Goal: Task Accomplishment & Management: Use online tool/utility

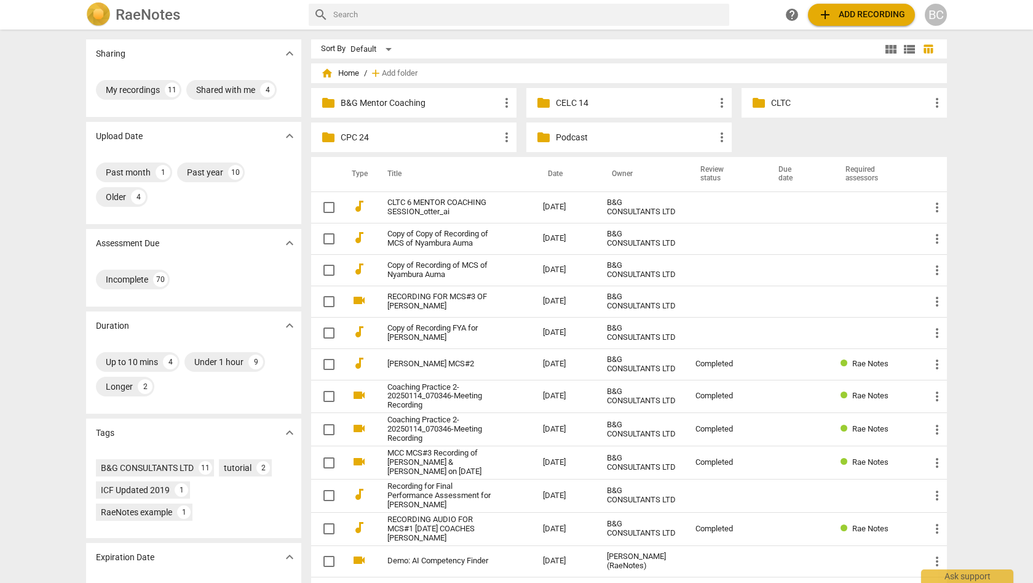
click at [782, 103] on p "CLTC" at bounding box center [850, 103] width 159 height 13
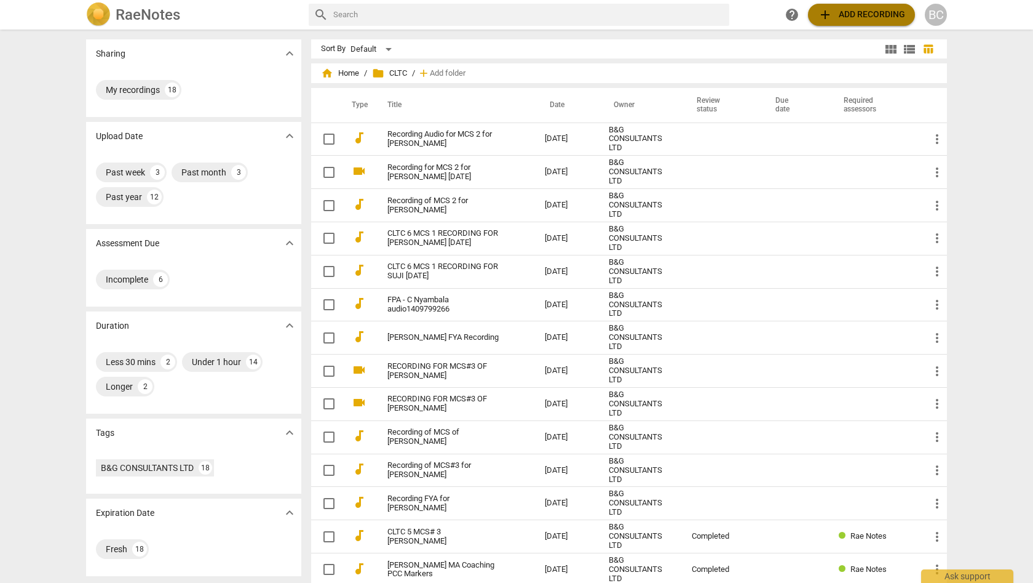
click at [845, 13] on span "add Add recording" at bounding box center [861, 14] width 87 height 15
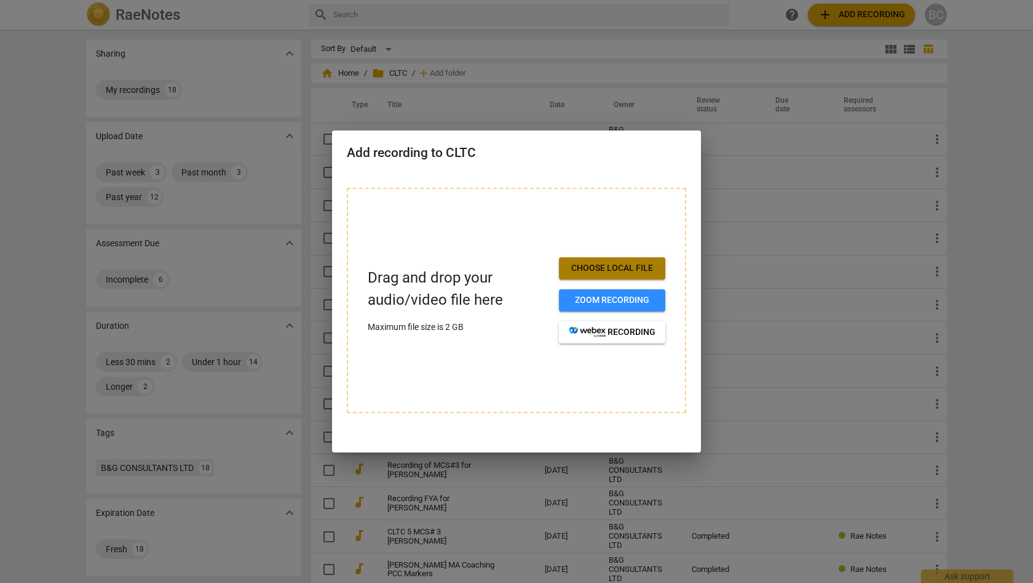
click at [608, 270] on span "Choose local file" at bounding box center [612, 268] width 87 height 12
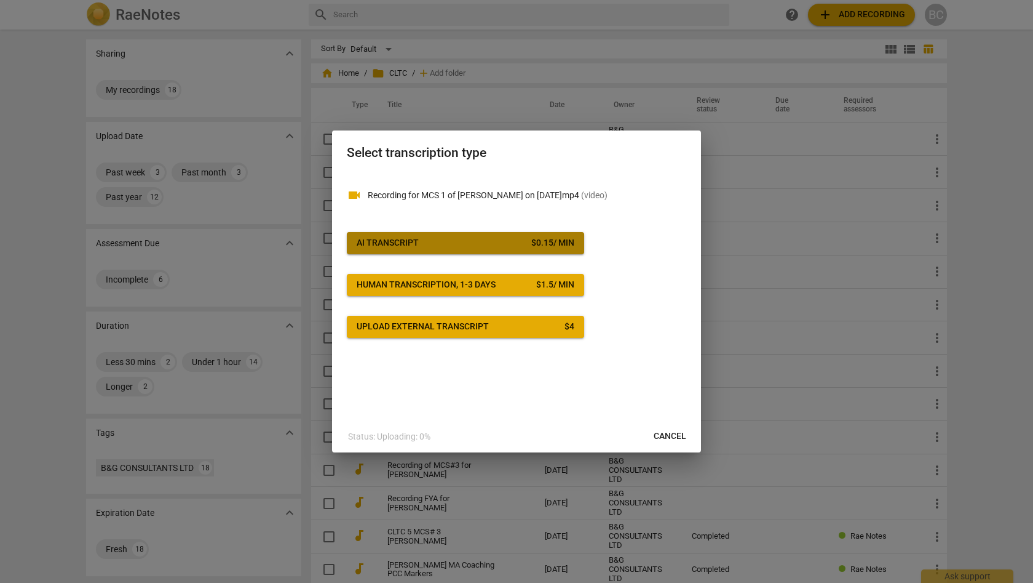
click at [471, 245] on span "AI Transcript $ 0.15 / min" at bounding box center [466, 243] width 218 height 12
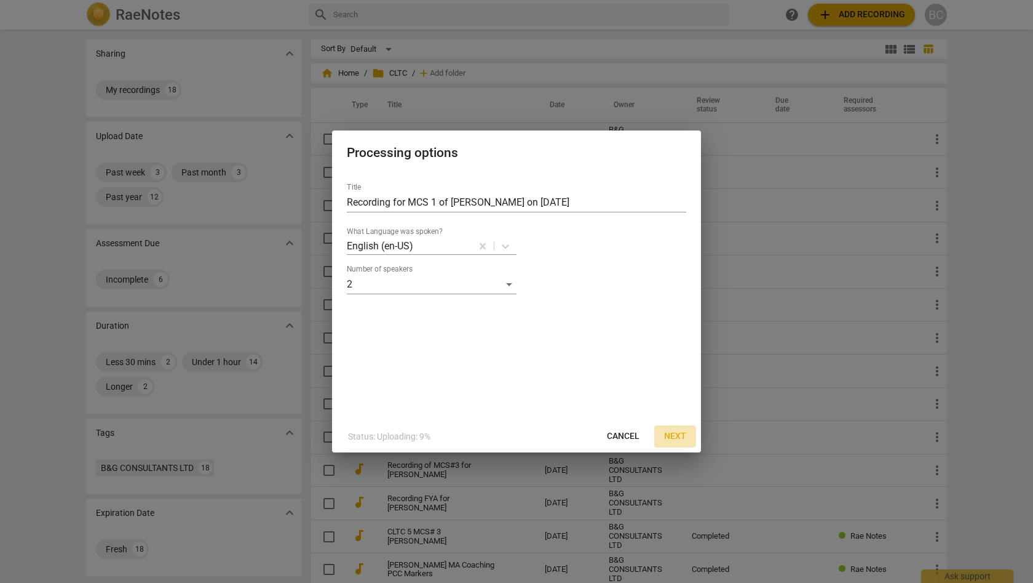
click at [673, 433] on span "Next" at bounding box center [675, 436] width 22 height 12
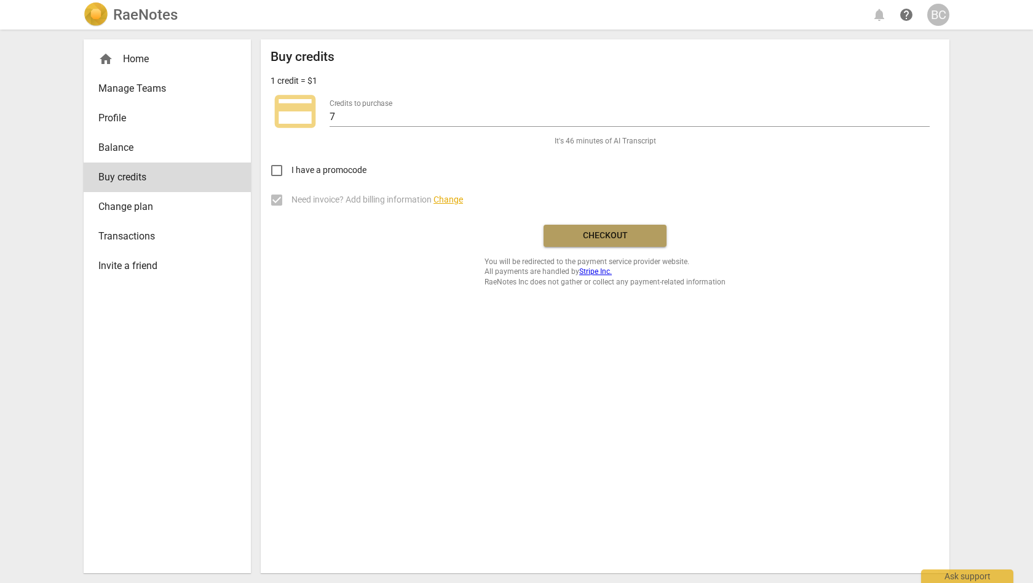
click at [619, 235] on span "Checkout" at bounding box center [605, 235] width 103 height 12
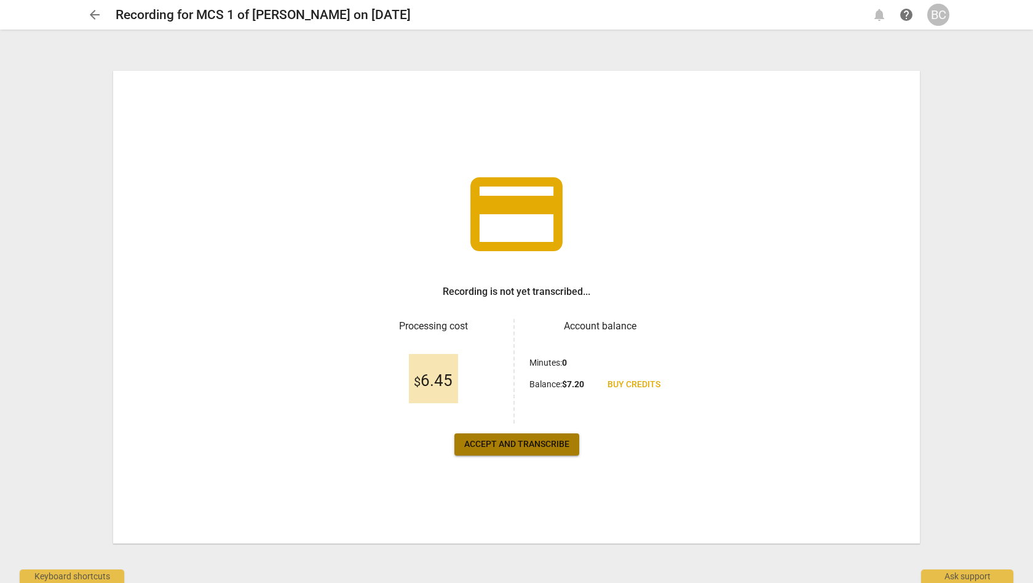
click at [543, 441] on span "Accept and transcribe" at bounding box center [516, 444] width 105 height 12
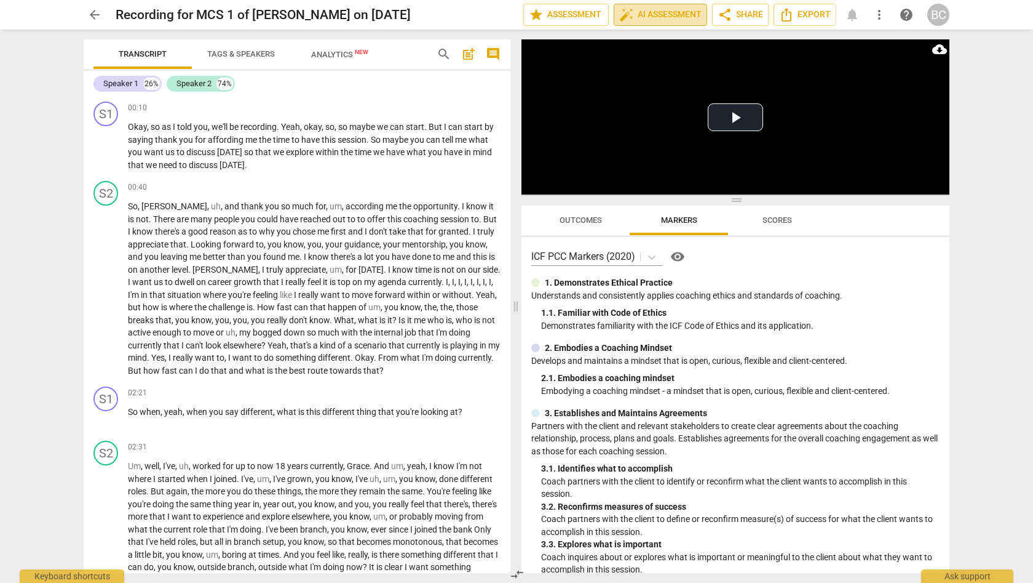
click at [659, 17] on span "auto_fix_high AI Assessment" at bounding box center [660, 14] width 82 height 15
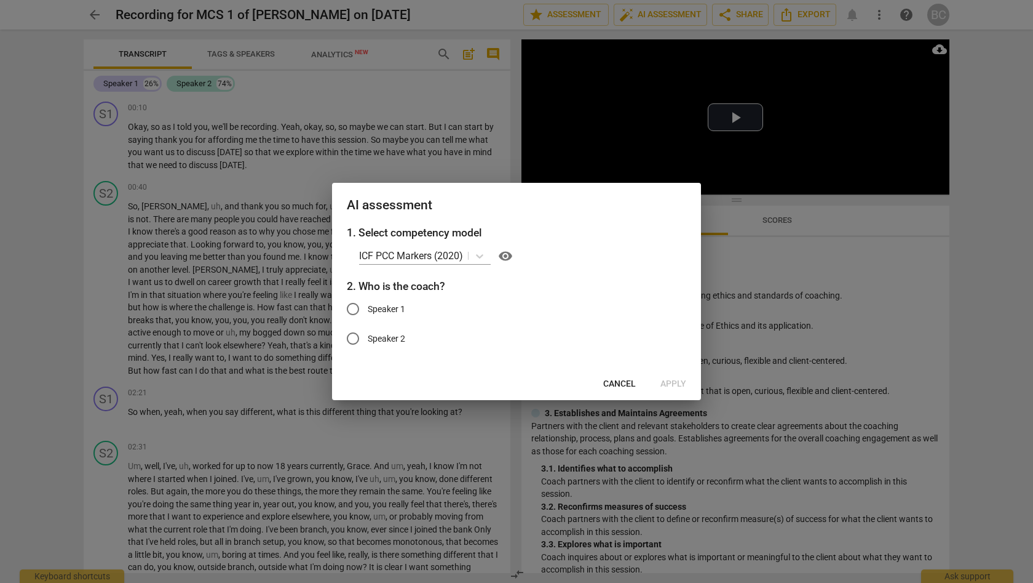
click at [1006, 100] on div at bounding box center [516, 291] width 1033 height 583
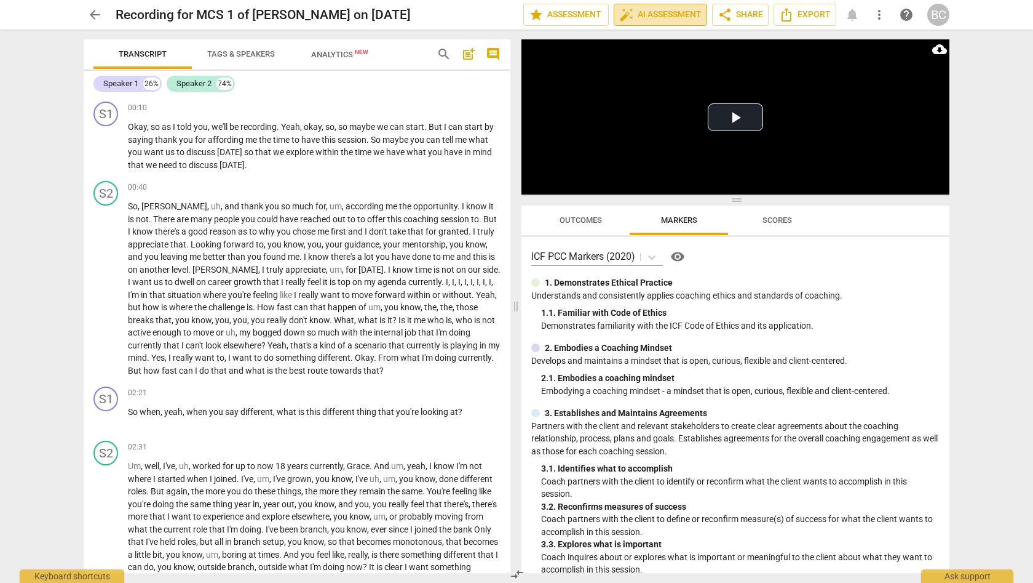
click at [666, 16] on span "auto_fix_high AI Assessment" at bounding box center [660, 14] width 82 height 15
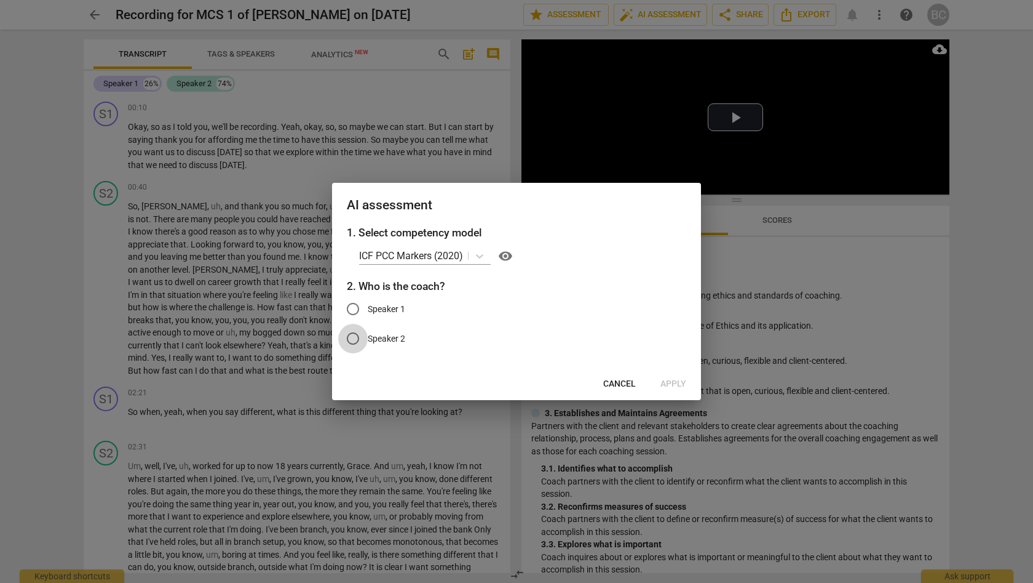
click at [356, 340] on input "Speaker 2" at bounding box center [353, 339] width 30 height 30
radio input "true"
click at [680, 384] on span "Apply" at bounding box center [674, 384] width 26 height 12
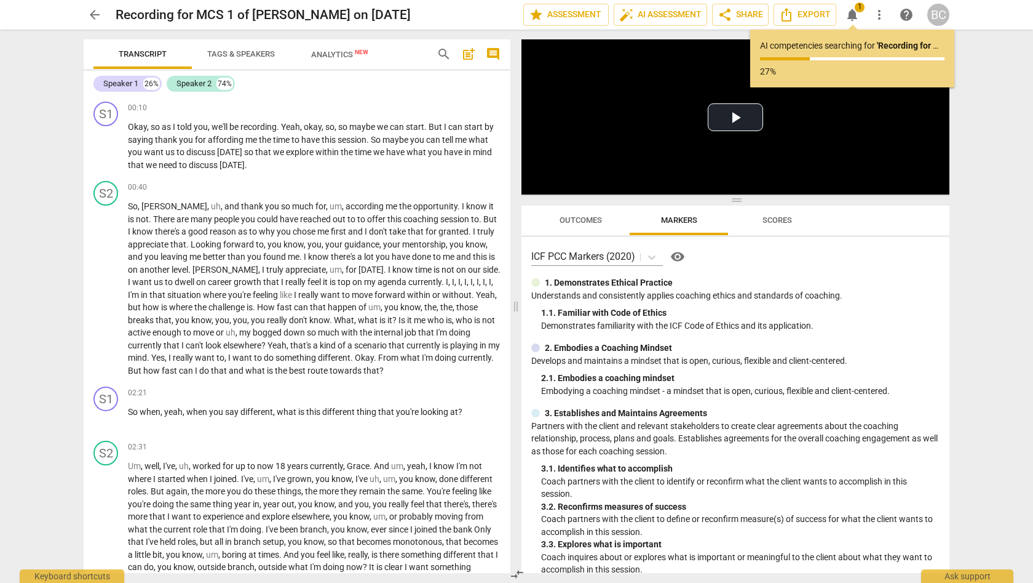
click at [1000, 221] on div "arrow_back Recording for MCS 1 of Grace Muamba on 2025.08.15 edit star Assessme…" at bounding box center [516, 291] width 1033 height 583
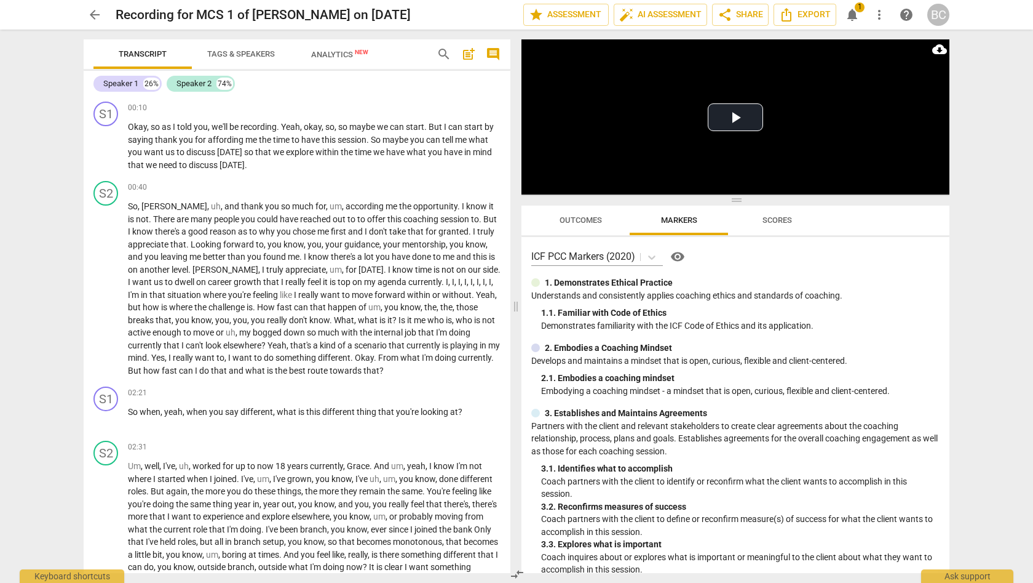
click at [1006, 228] on div "arrow_back Recording for MCS 1 of Grace Muamba on 2025.08.15 edit star Assessme…" at bounding box center [516, 291] width 1033 height 583
click at [675, 16] on span "auto_fix_high AI Assessment" at bounding box center [660, 14] width 82 height 15
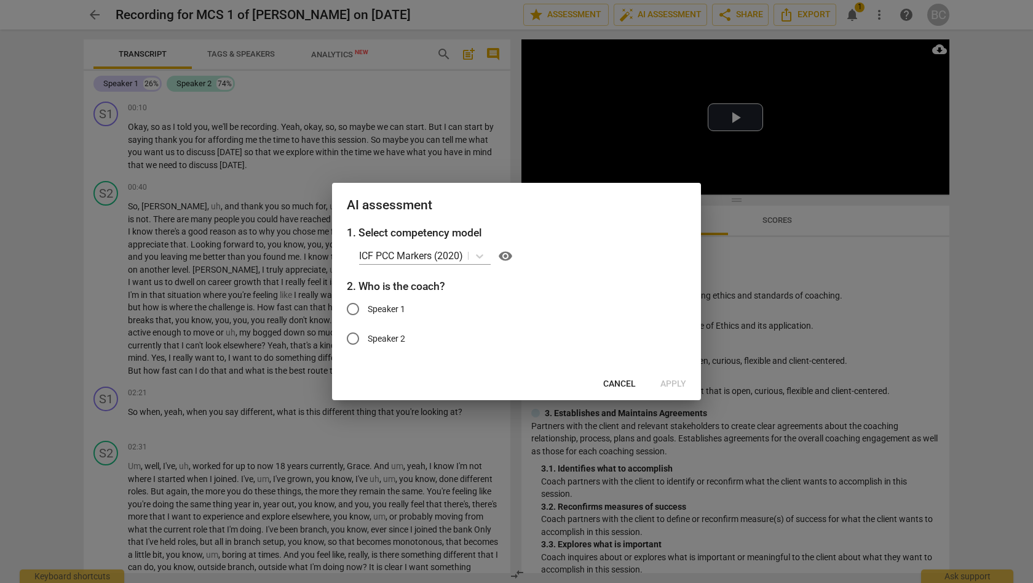
click at [990, 274] on div at bounding box center [516, 291] width 1033 height 583
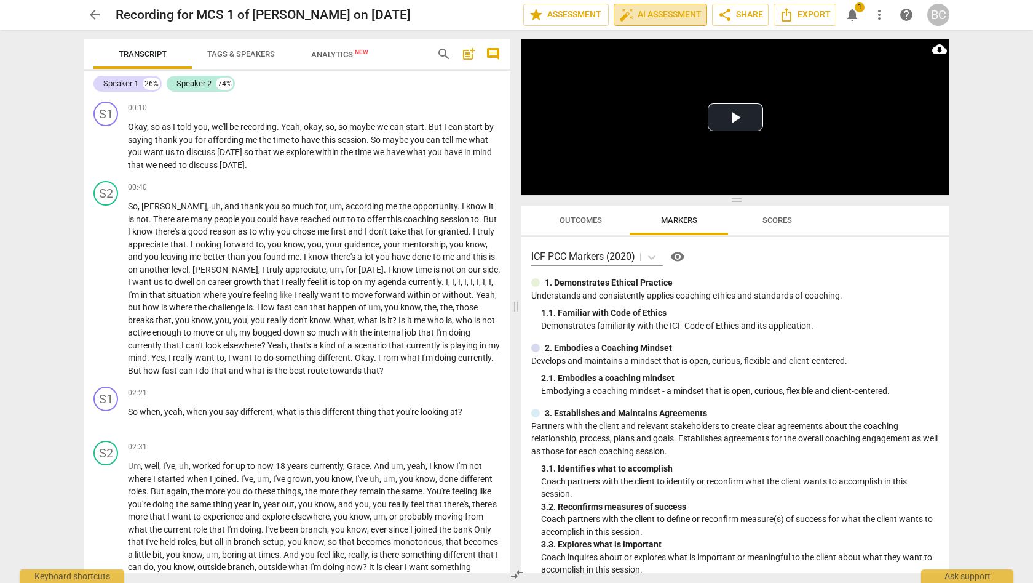
click at [677, 14] on span "auto_fix_high AI Assessment" at bounding box center [660, 14] width 82 height 15
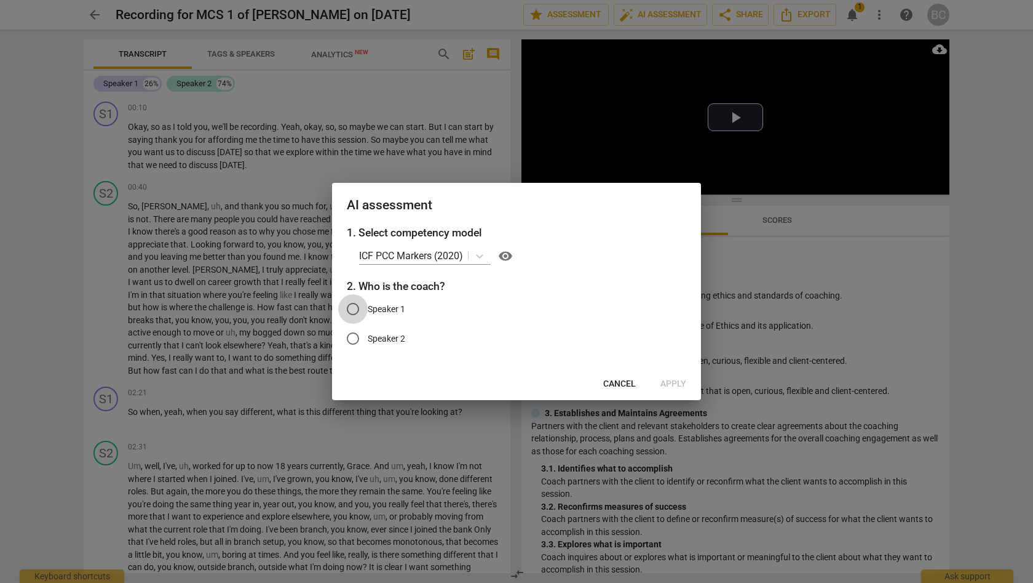
click at [353, 311] on input "Speaker 1" at bounding box center [353, 309] width 30 height 30
radio input "true"
click at [679, 385] on span "Apply" at bounding box center [674, 384] width 26 height 12
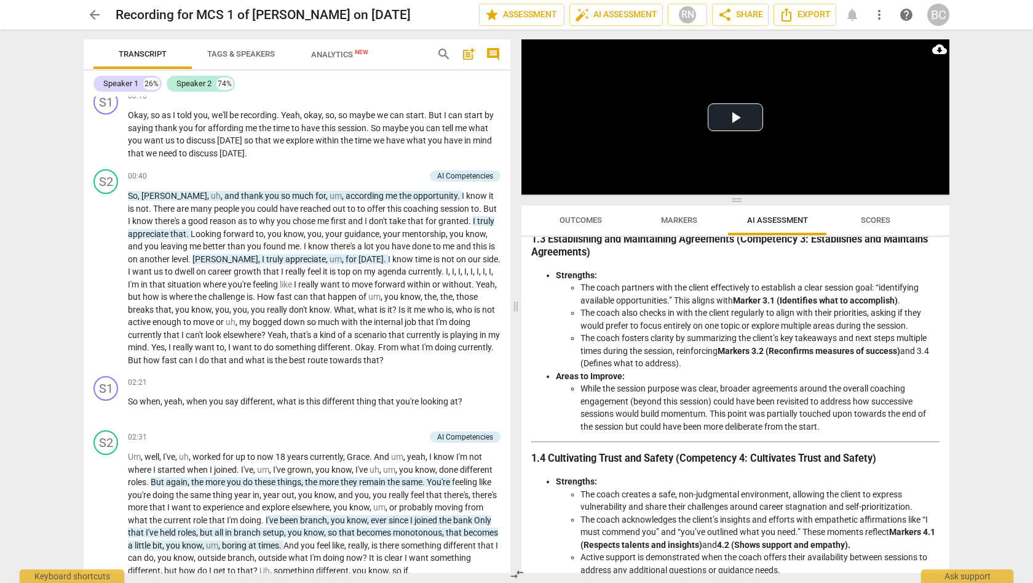
scroll to position [544, 0]
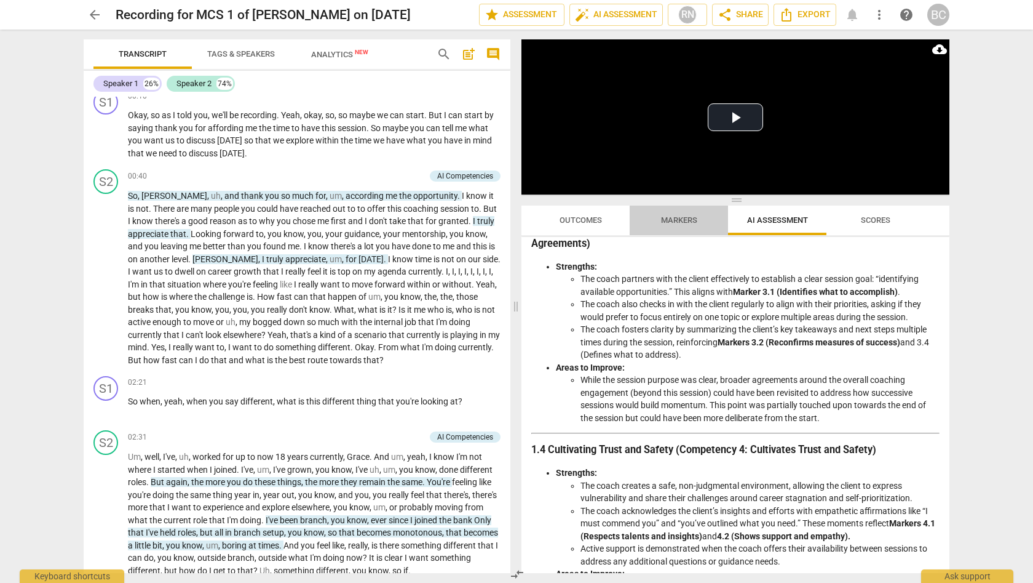
click at [690, 217] on span "Markers" at bounding box center [679, 219] width 36 height 9
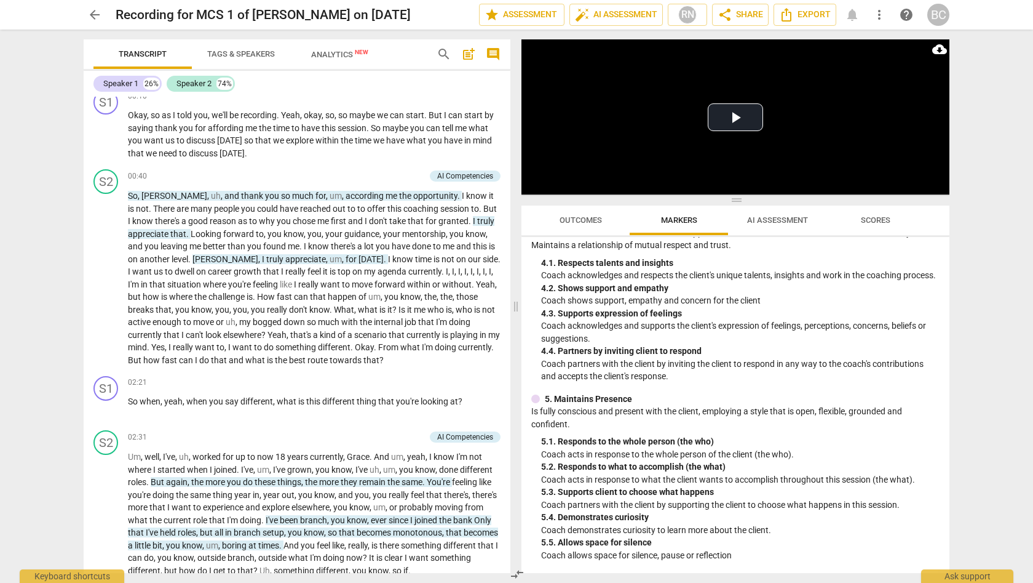
scroll to position [428, 0]
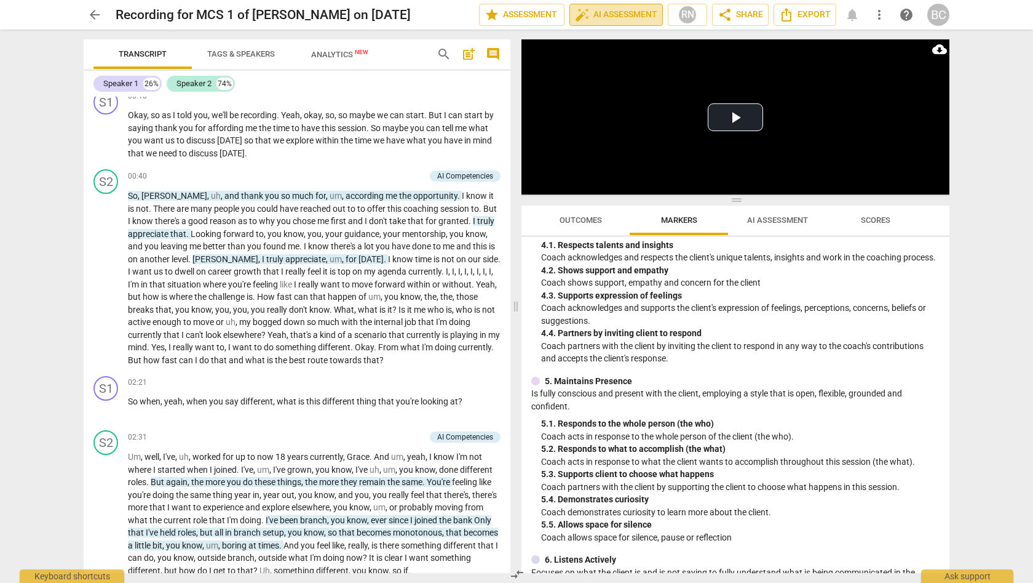
click at [626, 19] on span "auto_fix_high AI Assessment" at bounding box center [616, 14] width 82 height 15
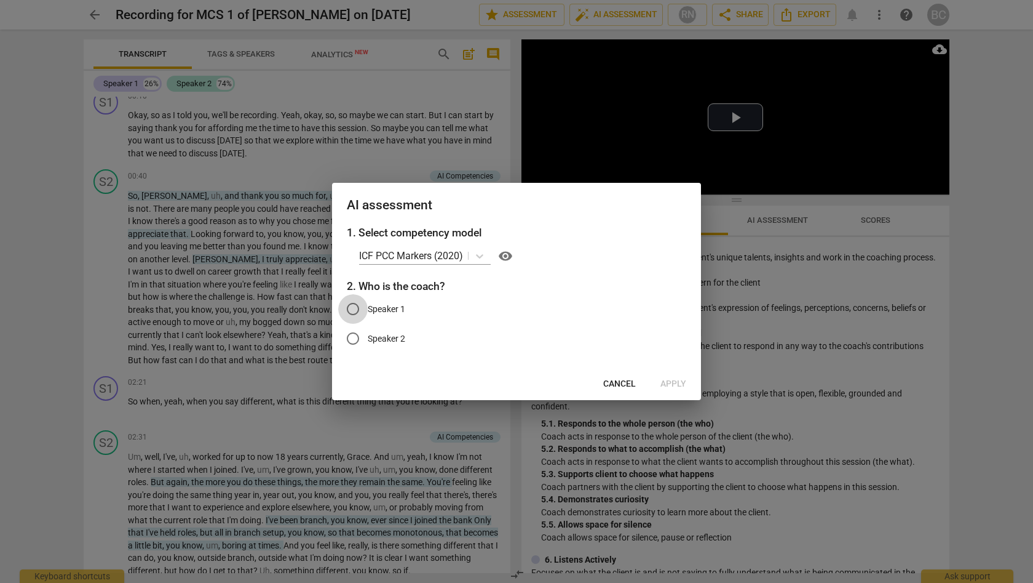
click at [358, 308] on input "Speaker 1" at bounding box center [353, 309] width 30 height 30
radio input "true"
click at [677, 383] on span "Apply" at bounding box center [674, 384] width 26 height 12
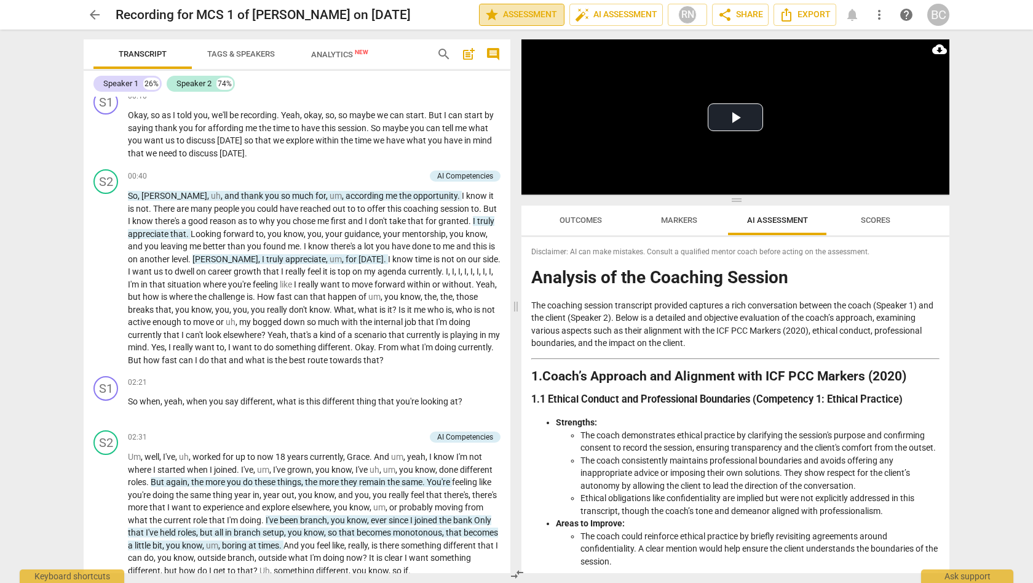
click at [528, 17] on span "star Assessment" at bounding box center [522, 14] width 74 height 15
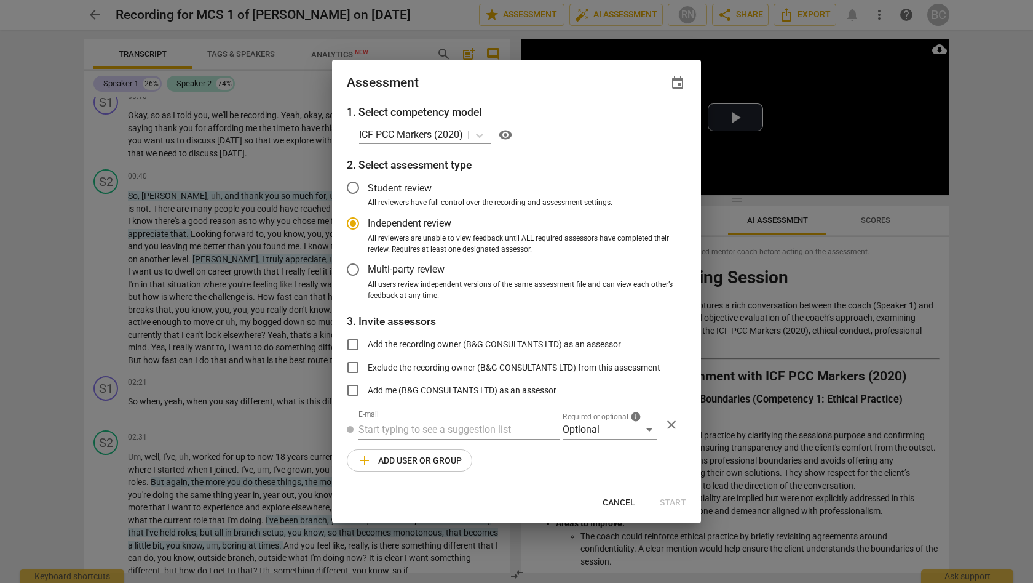
radio input "false"
click at [354, 341] on input "Add the recording owner (B&G CONSULTANTS LTD) as an assessor" at bounding box center [353, 345] width 30 height 30
checkbox input "true"
click at [671, 498] on span "Start" at bounding box center [673, 502] width 26 height 12
radio input "false"
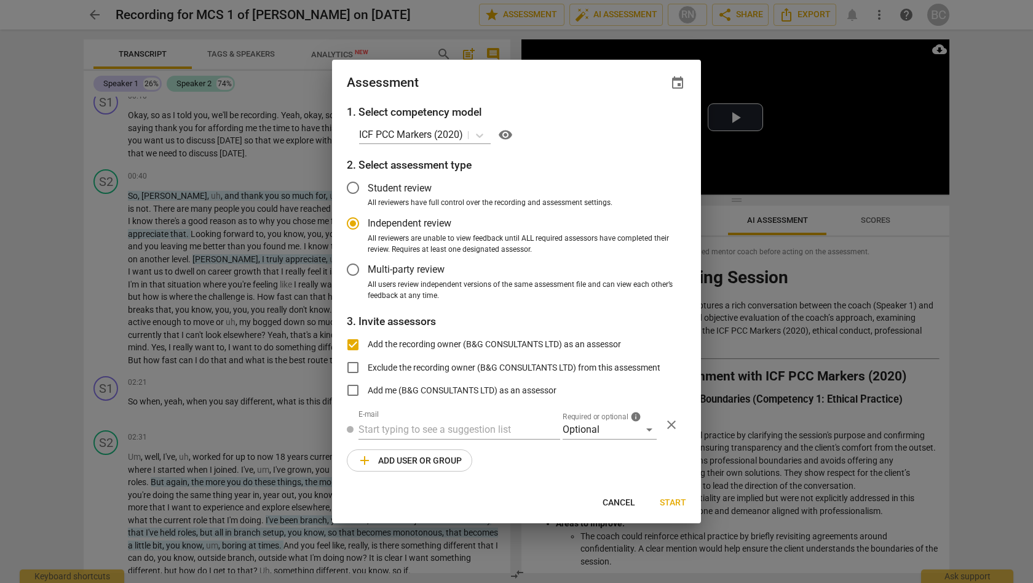
type input "B&G CONSULTANTS LTD <gnuthu@bgconsultants.org>"
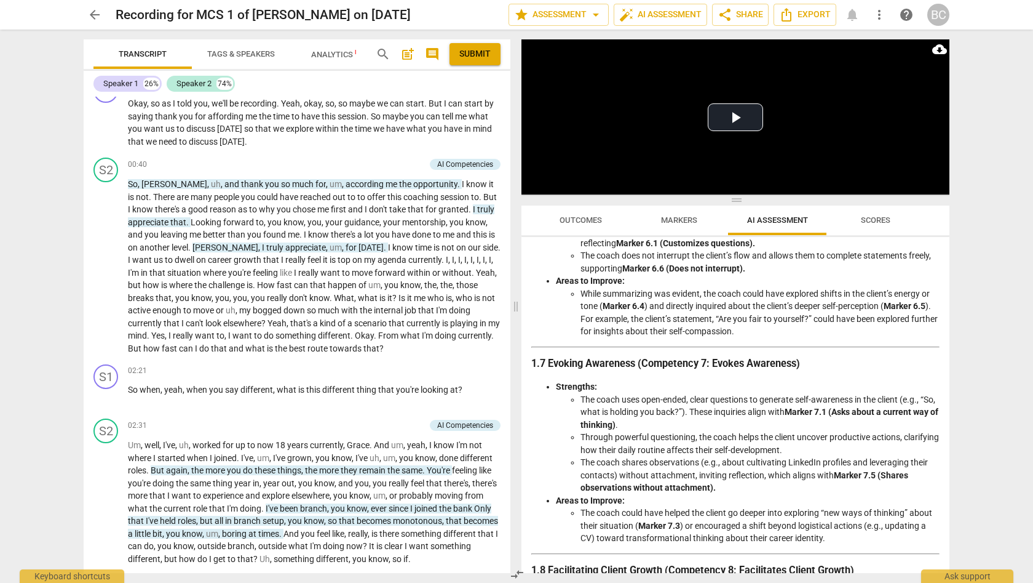
scroll to position [0, 0]
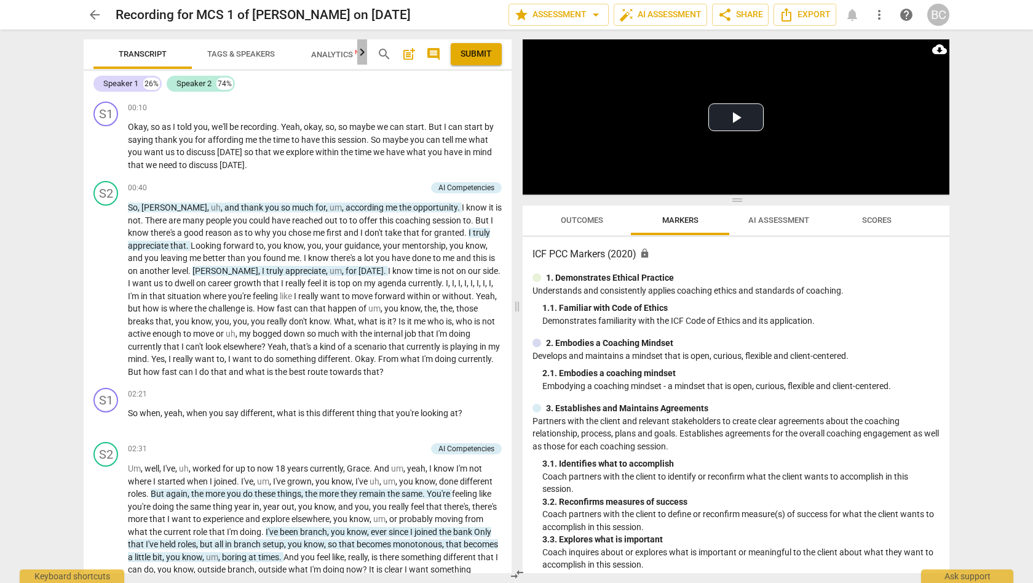
click at [364, 53] on icon "button" at bounding box center [362, 52] width 15 height 15
click at [320, 53] on span "Analytics New" at bounding box center [308, 54] width 57 height 9
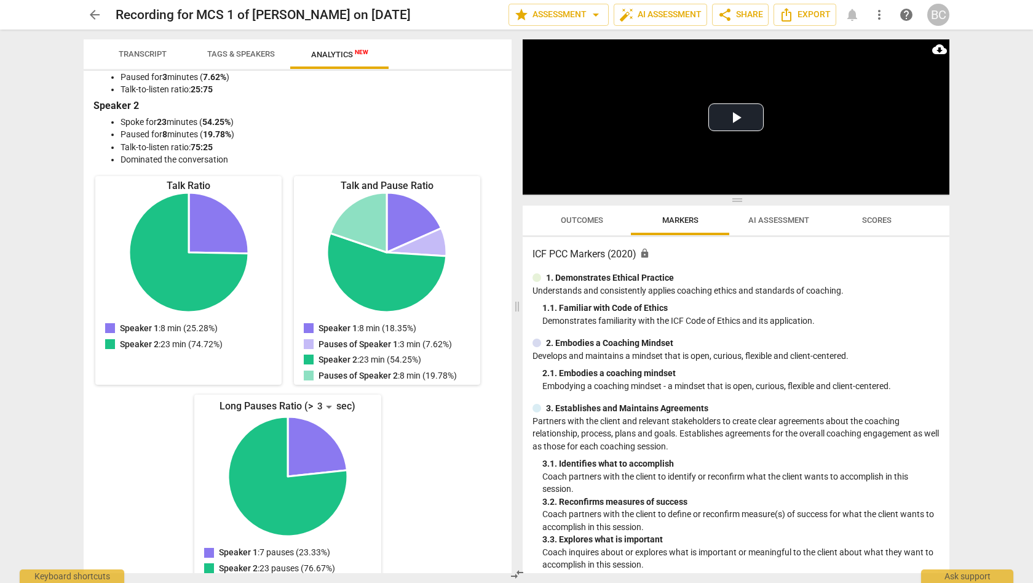
scroll to position [54, 0]
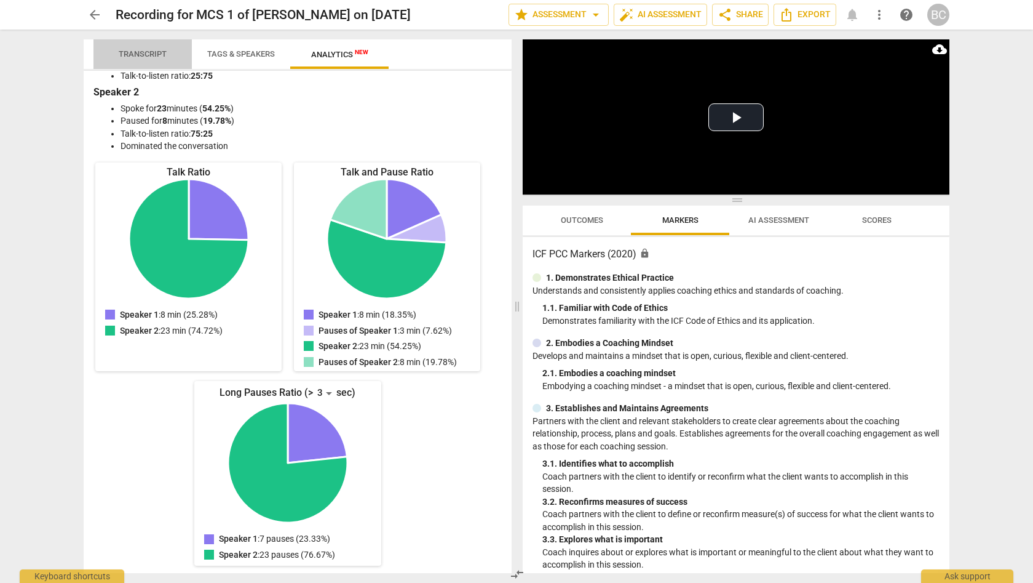
click at [146, 52] on span "Transcript" at bounding box center [143, 53] width 48 height 9
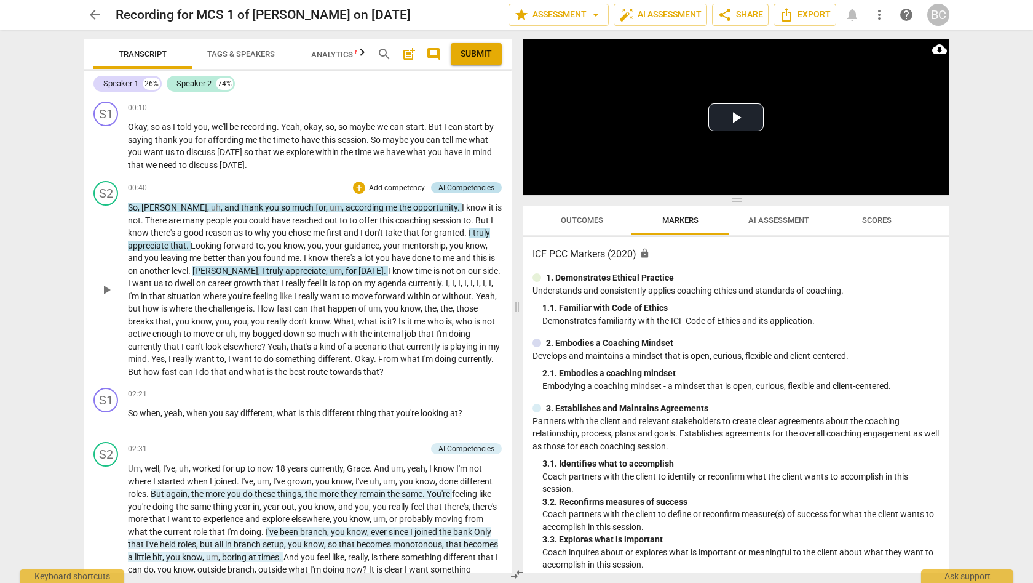
click at [463, 184] on div "AI Competencies" at bounding box center [467, 187] width 56 height 11
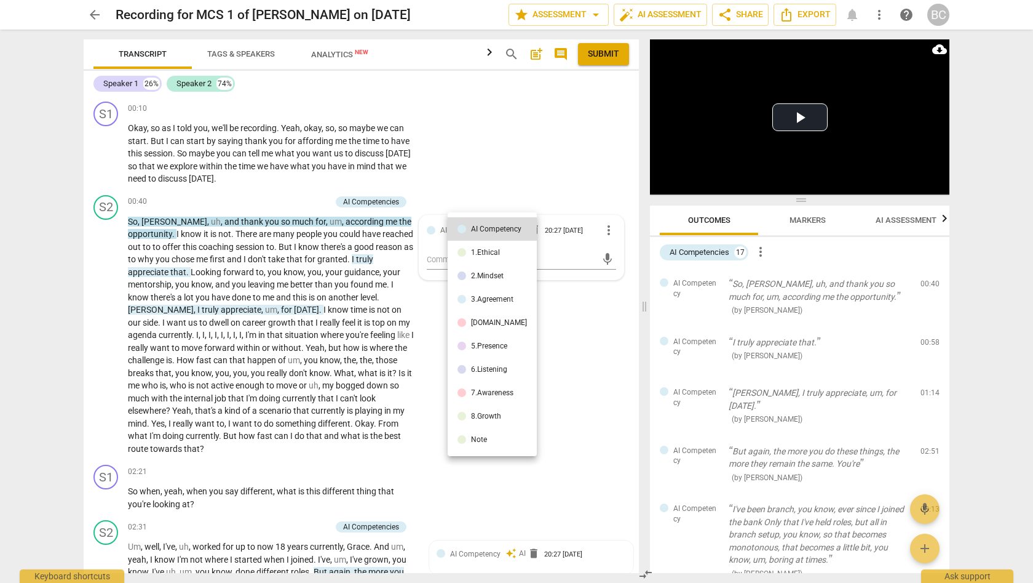
click at [480, 159] on div at bounding box center [516, 291] width 1033 height 583
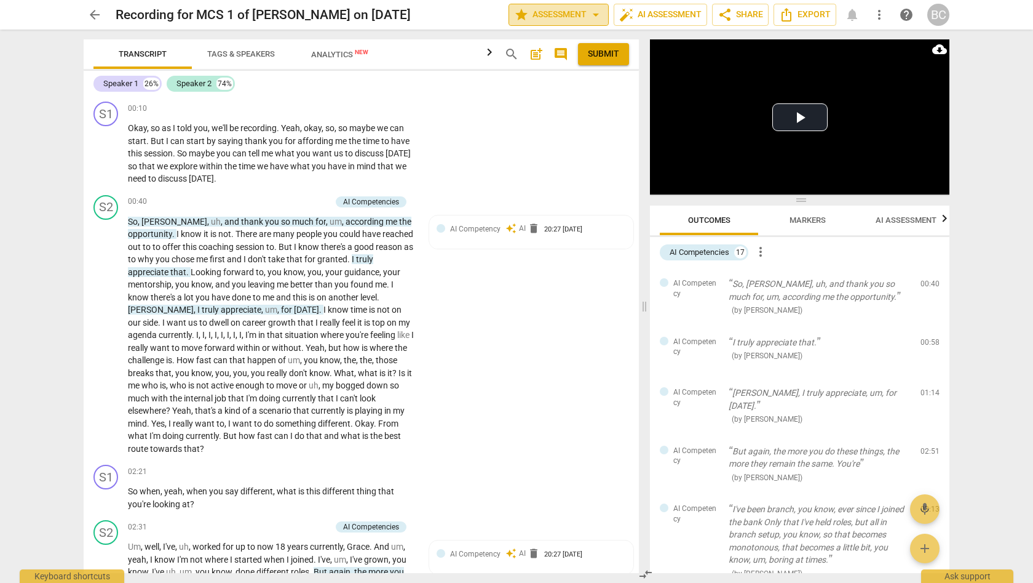
click at [594, 12] on span "arrow_drop_down" at bounding box center [596, 14] width 15 height 15
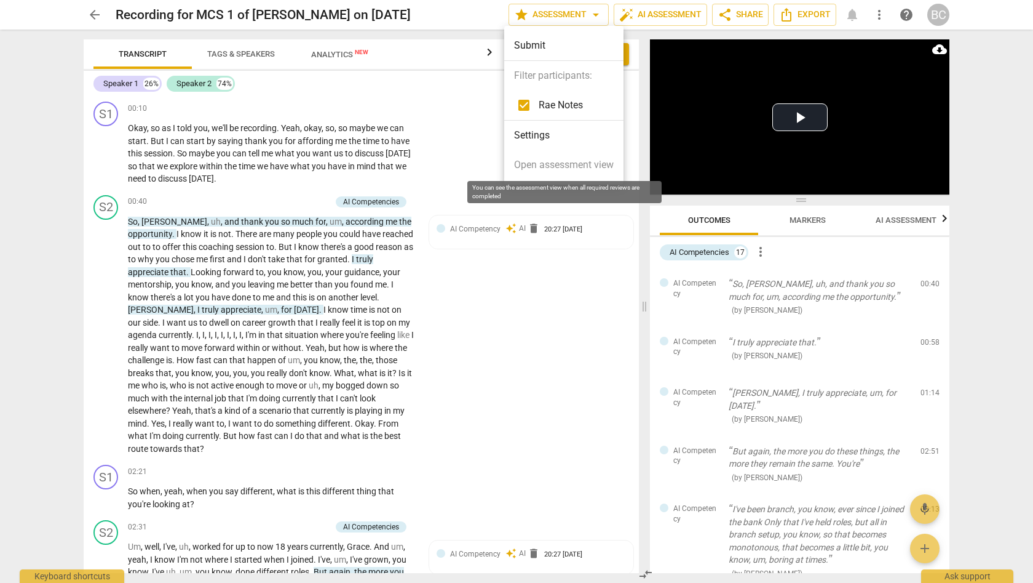
click at [567, 164] on span "Open assessment view" at bounding box center [564, 164] width 100 height 15
click at [663, 13] on div at bounding box center [516, 291] width 1033 height 583
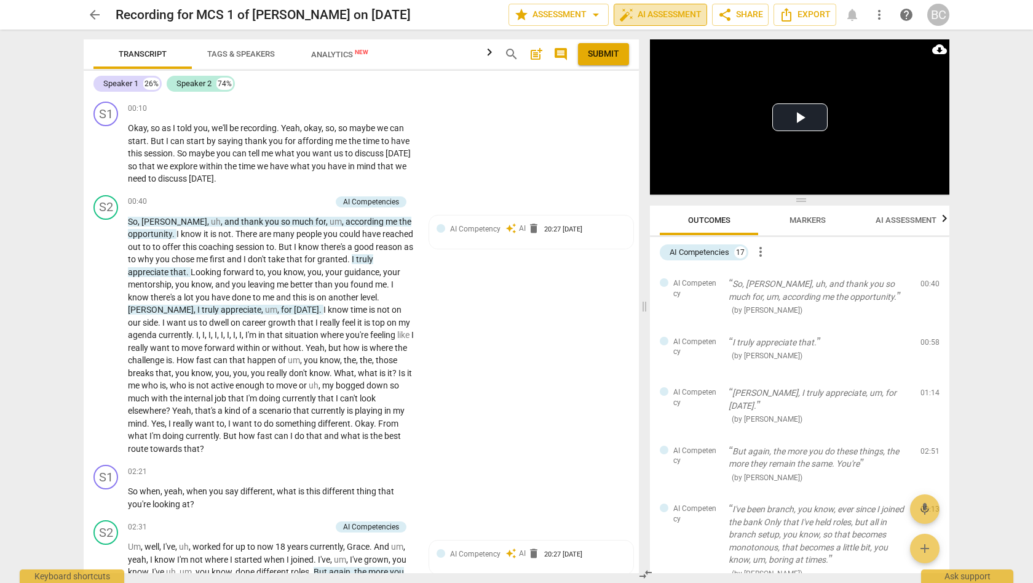
click at [649, 13] on span "auto_fix_high AI Assessment" at bounding box center [660, 14] width 82 height 15
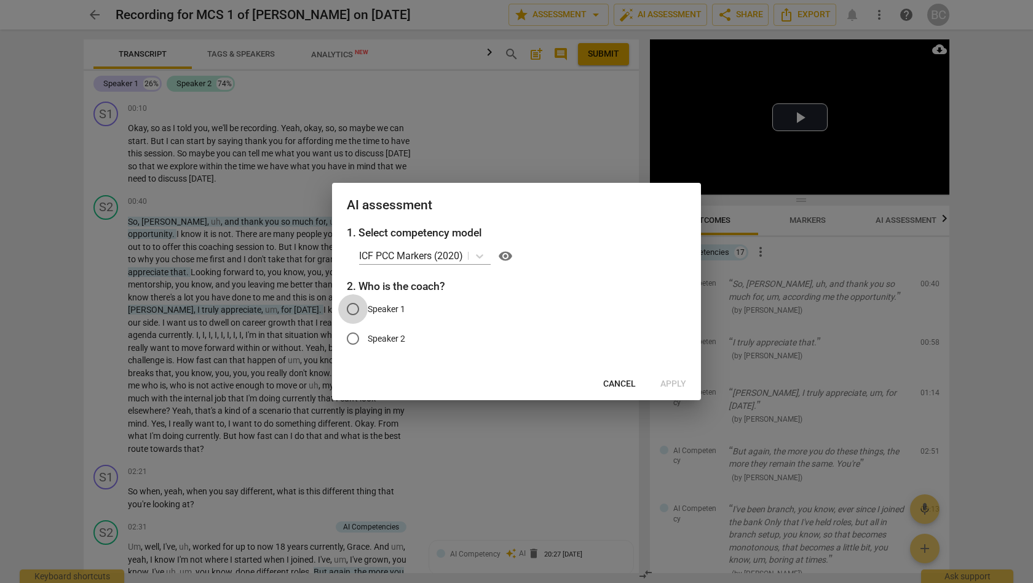
click at [354, 309] on input "Speaker 1" at bounding box center [353, 309] width 30 height 30
radio input "true"
click at [677, 383] on span "Apply" at bounding box center [674, 384] width 26 height 12
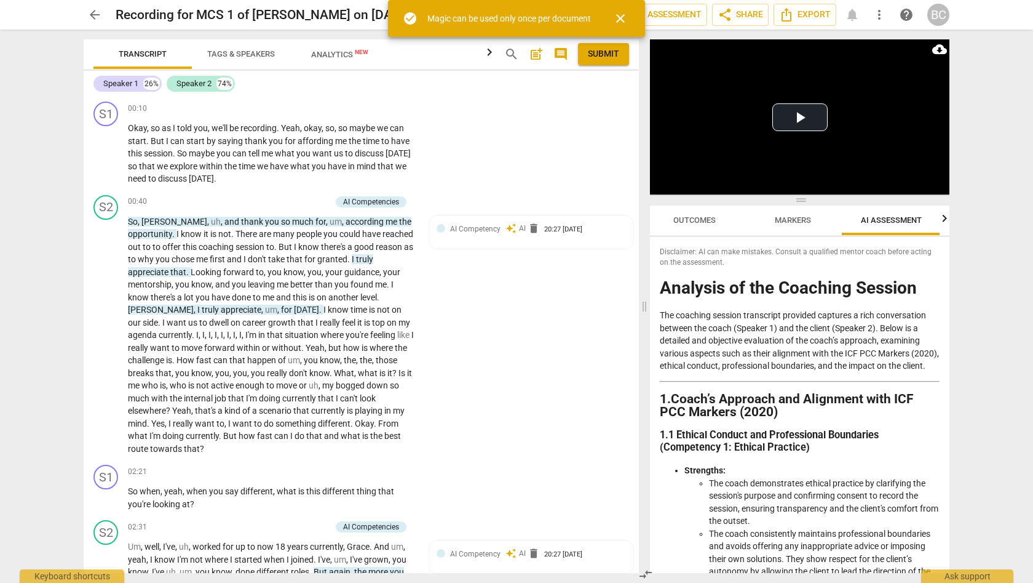
scroll to position [0, 15]
click at [621, 15] on span "close" at bounding box center [620, 18] width 15 height 15
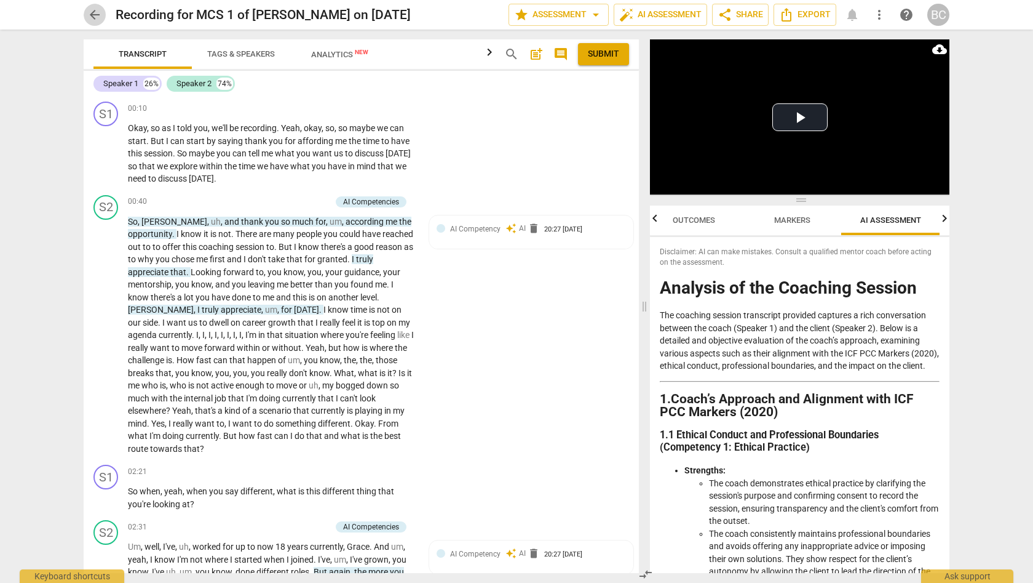
click at [94, 14] on span "arrow_back" at bounding box center [94, 14] width 15 height 15
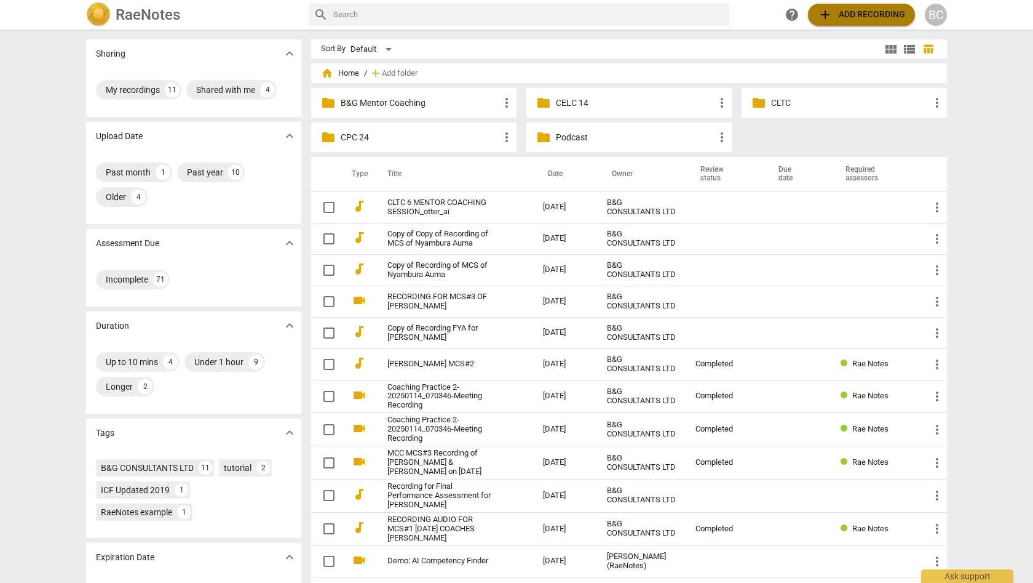
click at [869, 17] on span "add Add recording" at bounding box center [861, 14] width 87 height 15
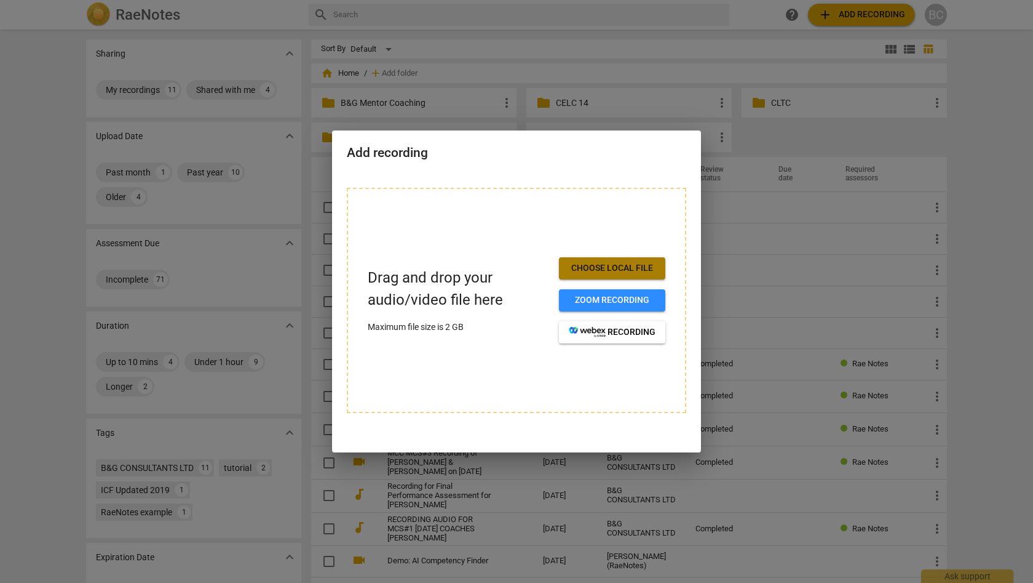
click at [608, 269] on span "Choose local file" at bounding box center [612, 268] width 87 height 12
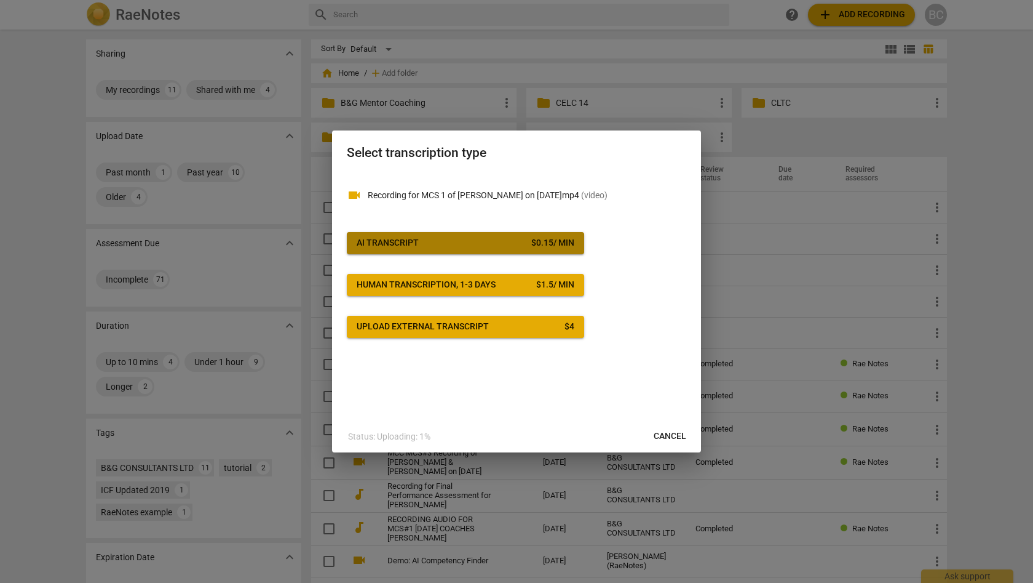
click at [559, 239] on div "$ 0.15 / min" at bounding box center [552, 243] width 43 height 12
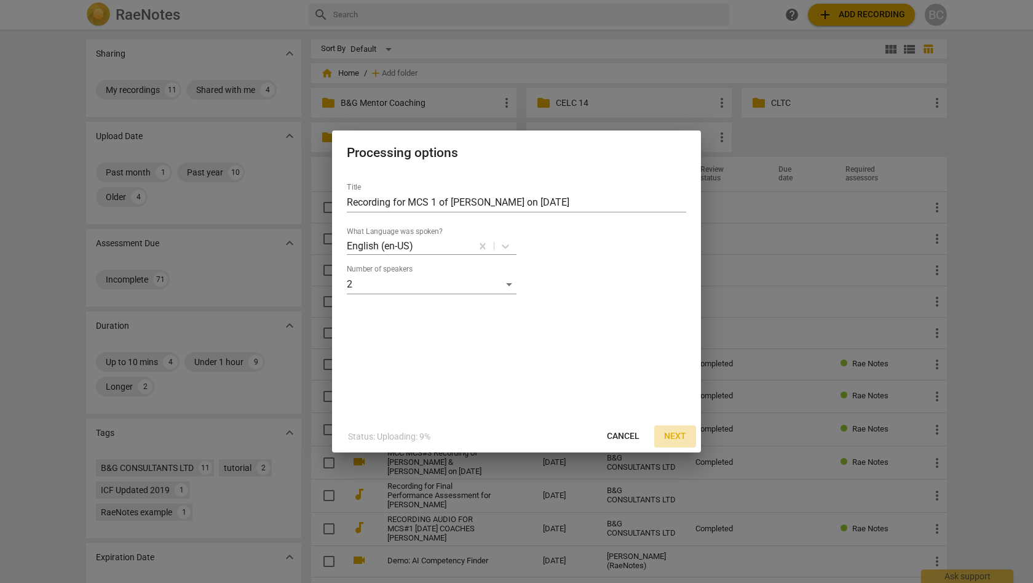
click at [678, 434] on span "Next" at bounding box center [675, 436] width 22 height 12
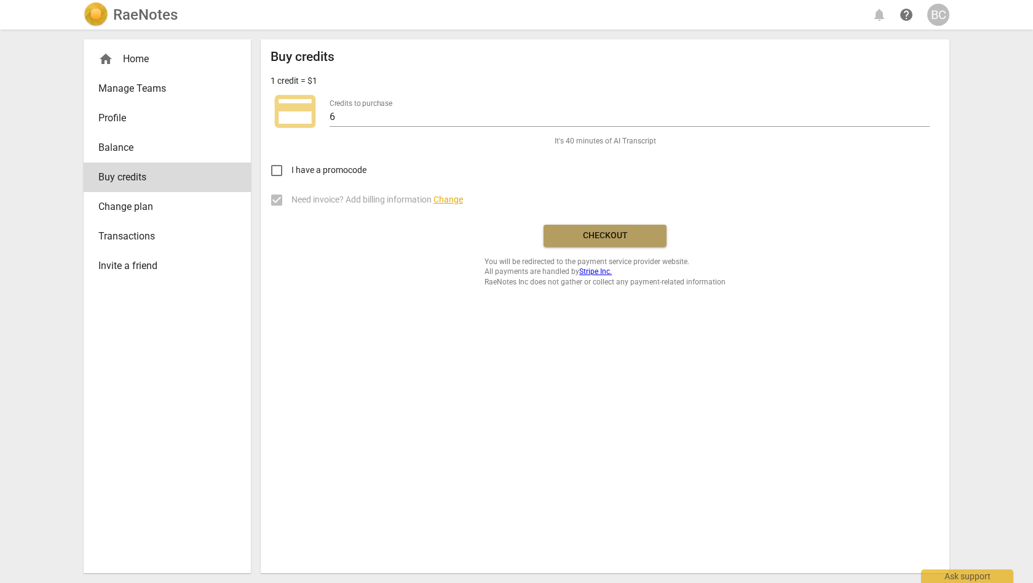
click at [623, 236] on span "Checkout" at bounding box center [605, 235] width 103 height 12
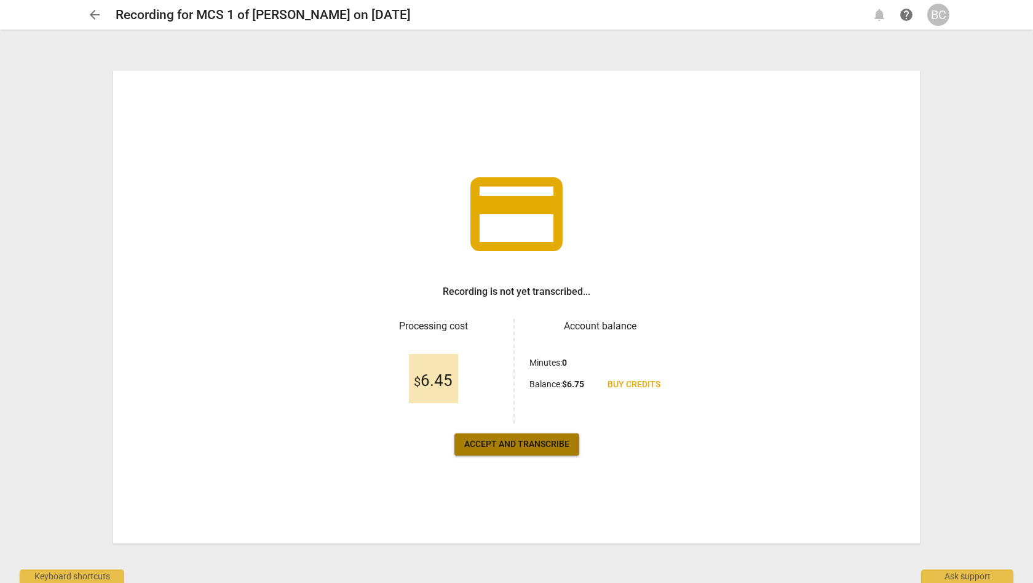
click at [554, 444] on span "Accept and transcribe" at bounding box center [516, 444] width 105 height 12
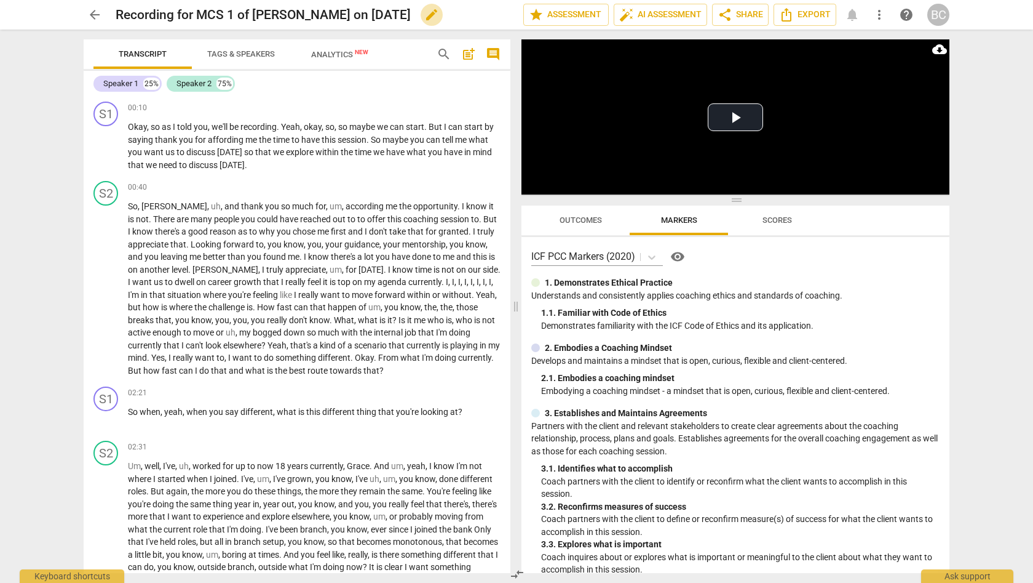
click at [439, 15] on span "edit" at bounding box center [431, 14] width 15 height 15
type input "Recording for MCS 1 of [PERSON_NAME] on 2025.08.15-2"
click at [659, 17] on span "auto_fix_high AI Assessment" at bounding box center [660, 14] width 82 height 15
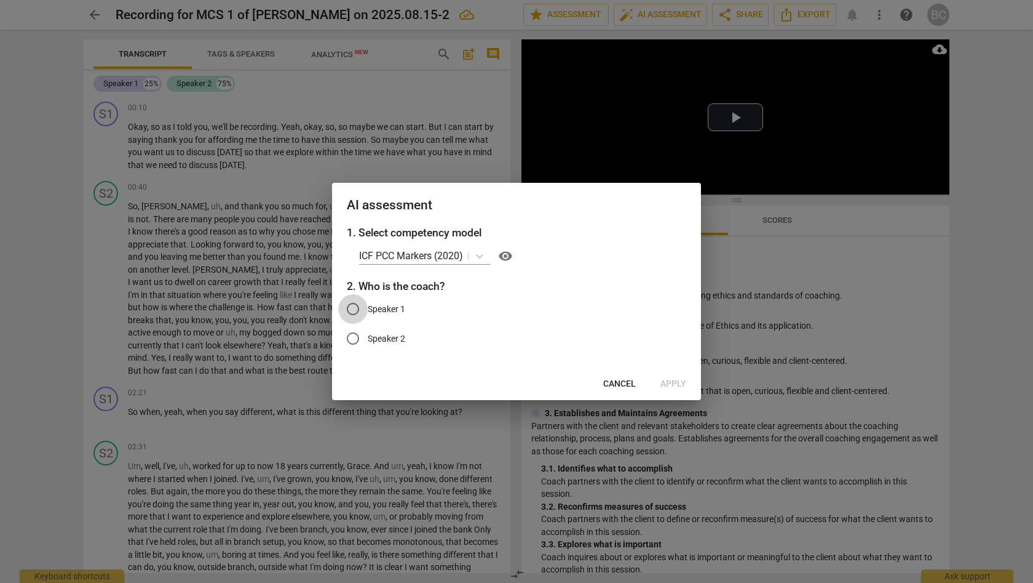
click at [352, 308] on input "Speaker 1" at bounding box center [353, 309] width 30 height 30
radio input "true"
click at [676, 381] on span "Apply" at bounding box center [674, 384] width 26 height 12
